Goal: Navigation & Orientation: Go to known website

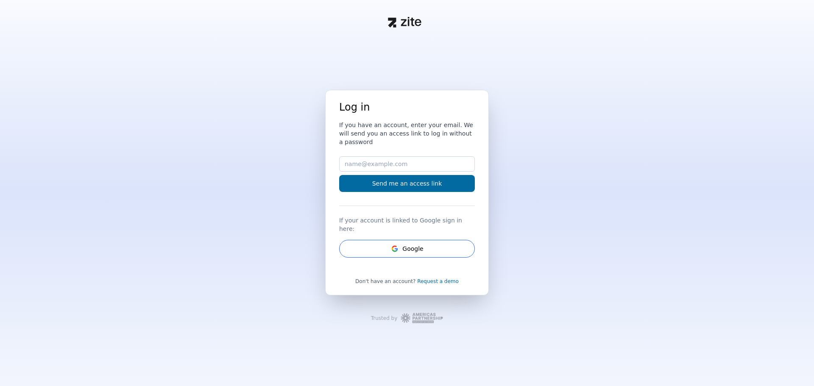
click at [611, 73] on div "Log in If you have an account, enter your email. We will send you an access lin…" at bounding box center [407, 193] width 814 height 386
drag, startPoint x: 385, startPoint y: 15, endPoint x: 423, endPoint y: 25, distance: 39.3
click at [423, 25] on div at bounding box center [407, 22] width 543 height 45
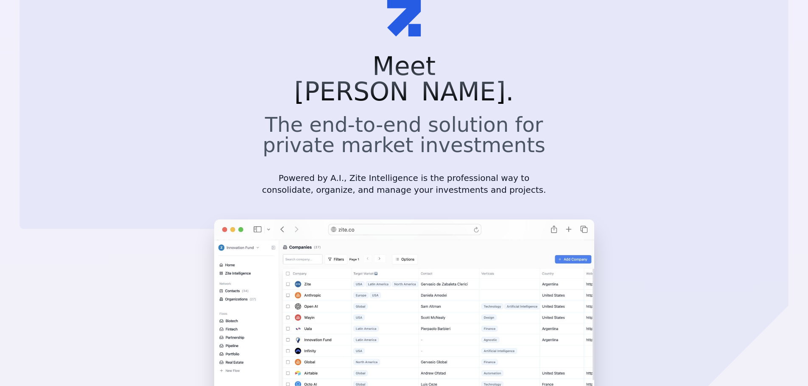
scroll to position [42, 0]
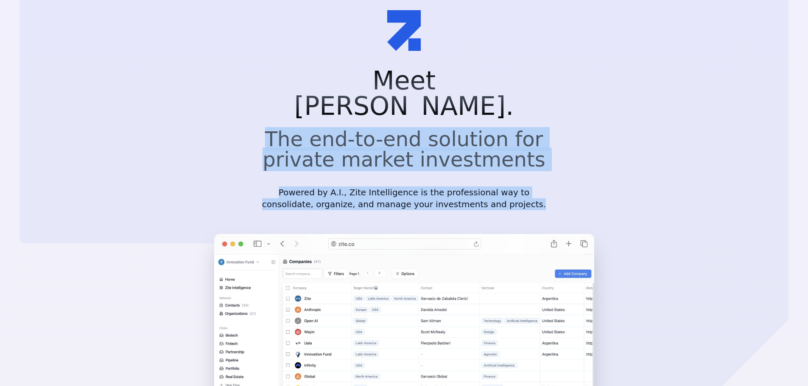
drag, startPoint x: 284, startPoint y: 114, endPoint x: 513, endPoint y: 177, distance: 237.5
click at [513, 177] on div "Meet [PERSON_NAME]. The end-to-end solution for private market investments Powe…" at bounding box center [404, 139] width 285 height 142
copy div "The end-to-end solution for private market investments Powered by A.I., Zite In…"
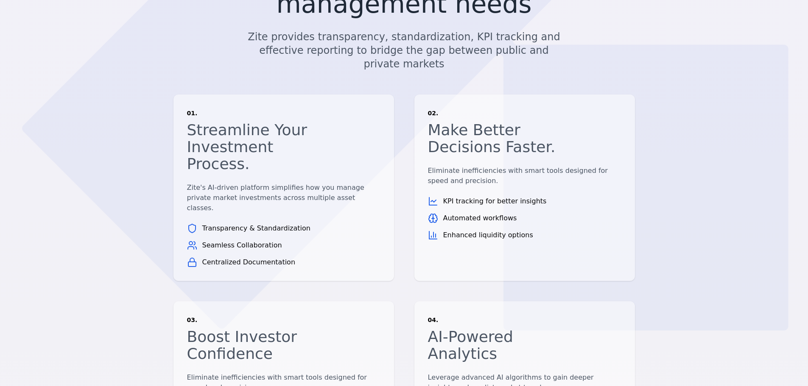
scroll to position [594, 0]
